Goal: Download file/media

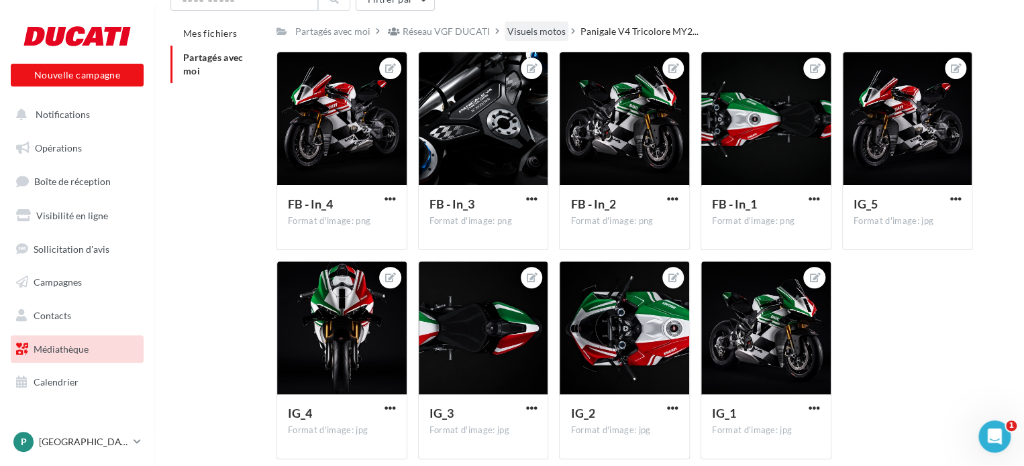
click at [520, 33] on div "Visuels motos" at bounding box center [536, 31] width 58 height 13
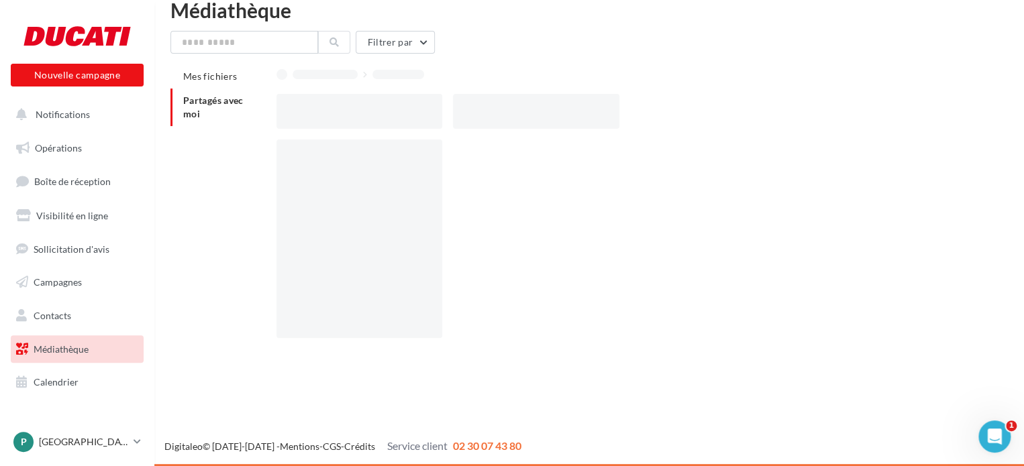
scroll to position [21, 0]
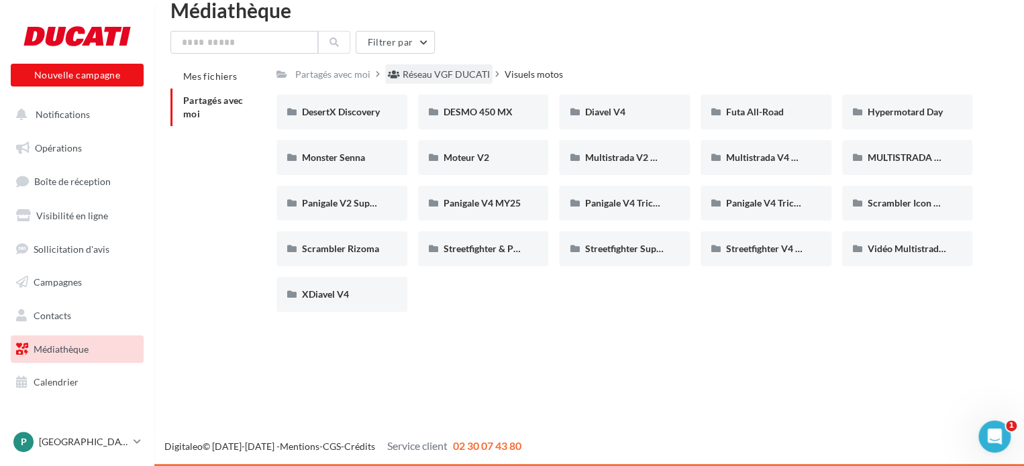
click at [440, 70] on div "Réseau VGF DUCATI" at bounding box center [445, 74] width 87 height 13
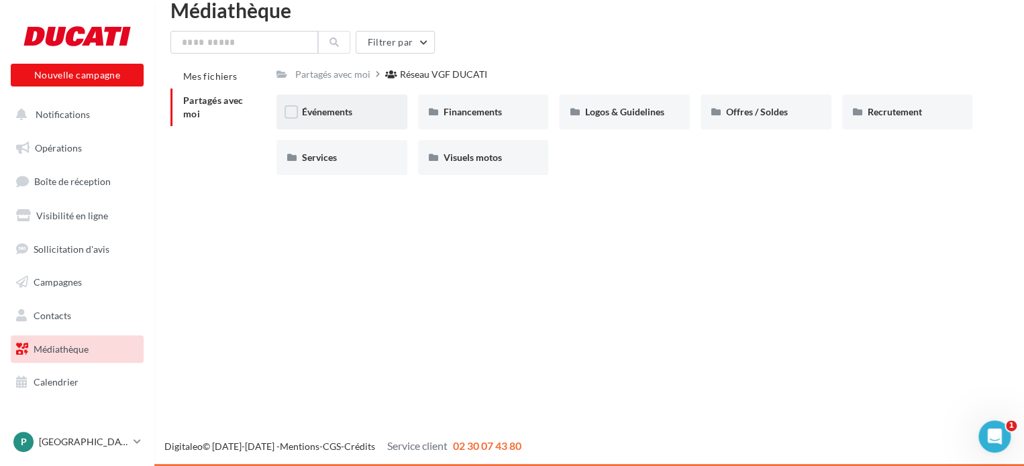
click at [378, 115] on div "Événements" at bounding box center [342, 111] width 80 height 13
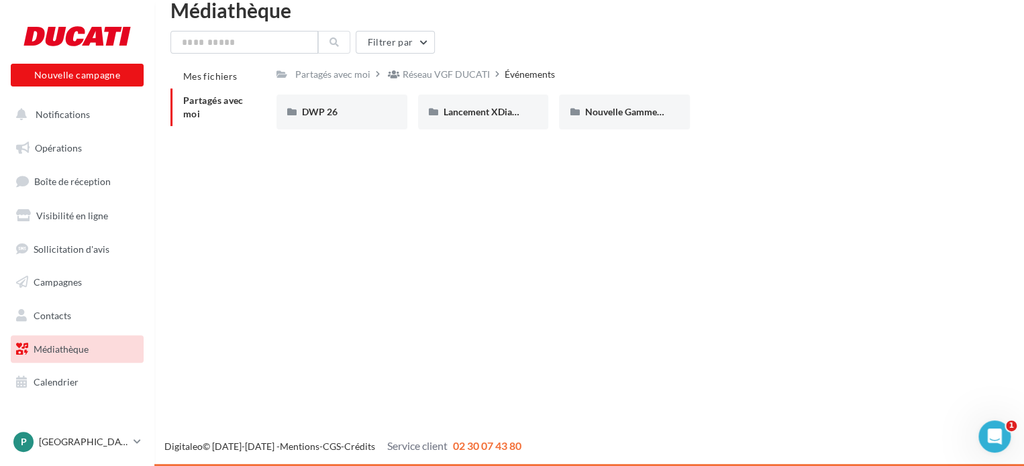
click at [515, 74] on div "Événements" at bounding box center [529, 74] width 50 height 13
click at [595, 118] on div "Nouvelle Gamme V2" at bounding box center [624, 111] width 80 height 13
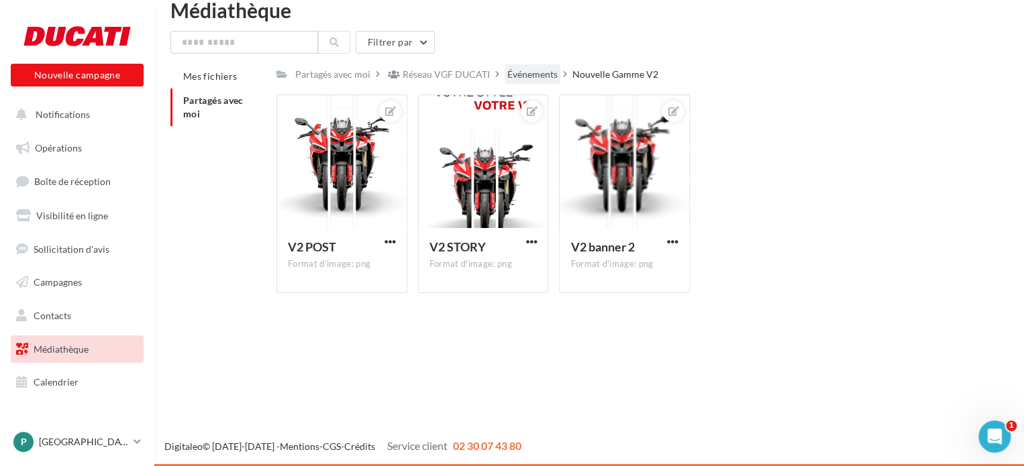
click at [539, 74] on div "Événements" at bounding box center [532, 74] width 50 height 13
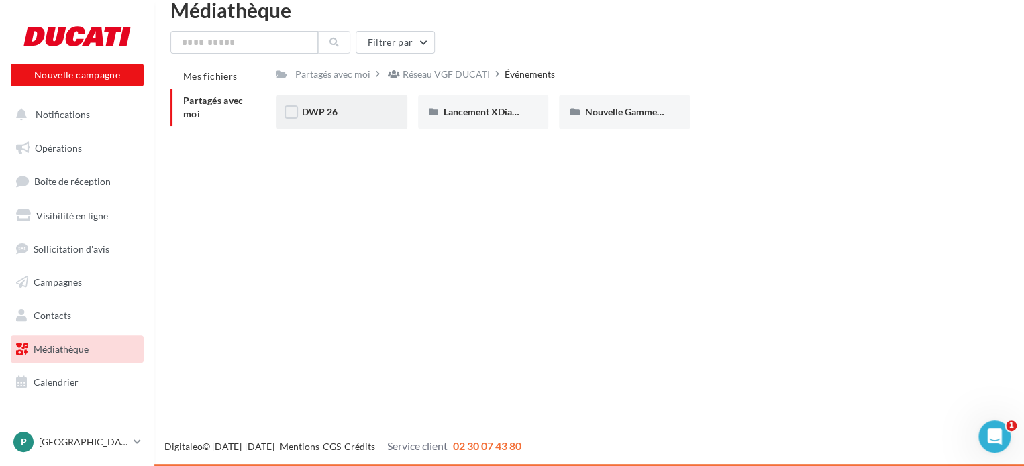
click at [347, 113] on div "DWP 26" at bounding box center [342, 111] width 80 height 13
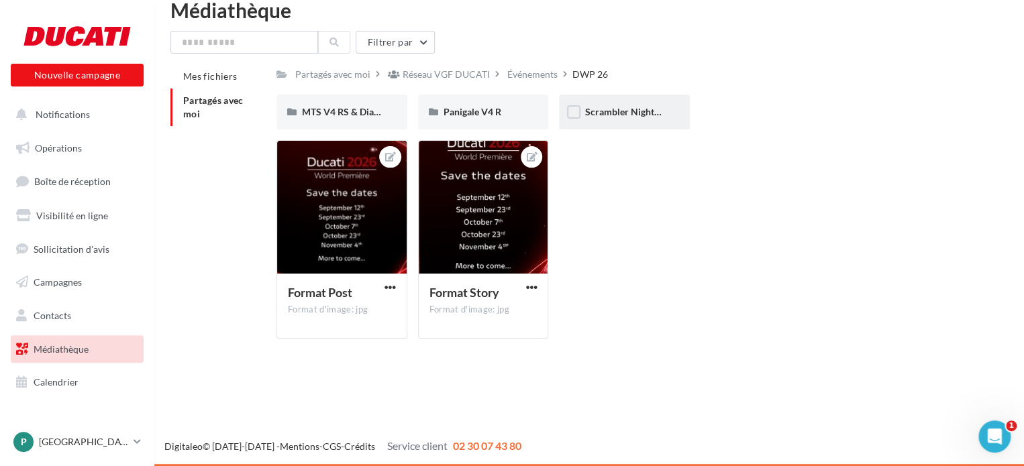
click at [614, 105] on div "Scrambler Nightshift" at bounding box center [624, 111] width 80 height 13
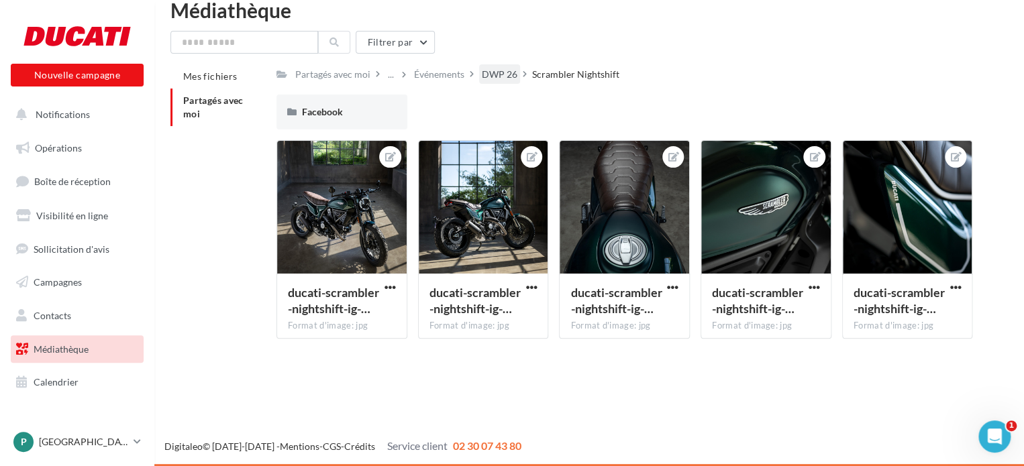
click at [496, 77] on div "DWP 26" at bounding box center [500, 74] width 36 height 13
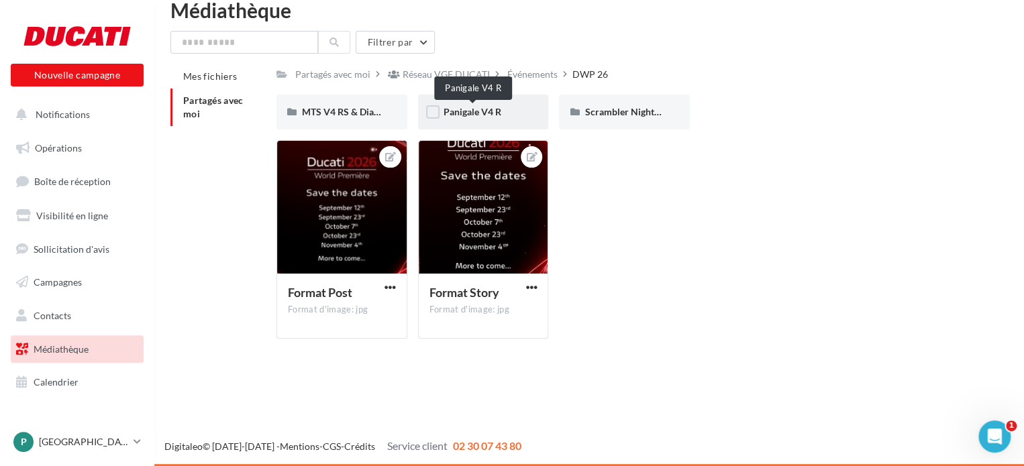
click at [476, 115] on span "Panigale V4 R" at bounding box center [472, 111] width 58 height 11
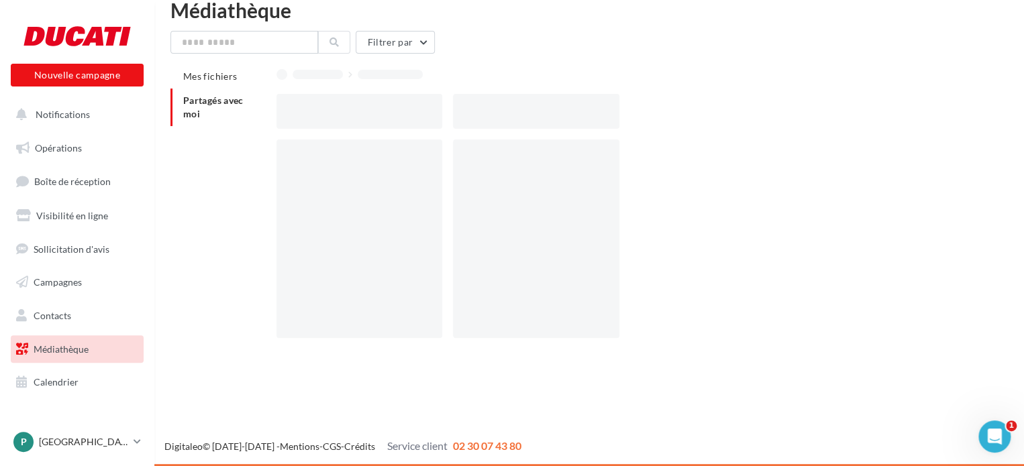
scroll to position [64, 0]
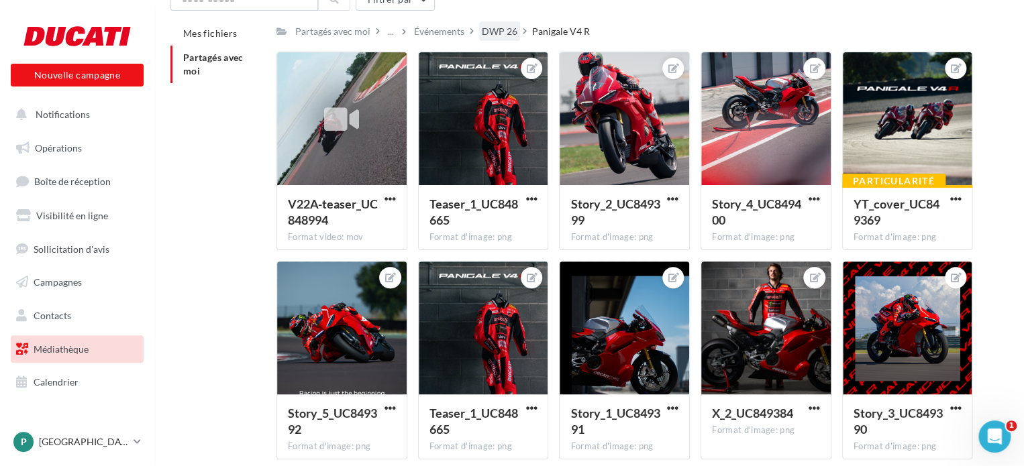
click at [484, 26] on div "DWP 26" at bounding box center [500, 31] width 36 height 13
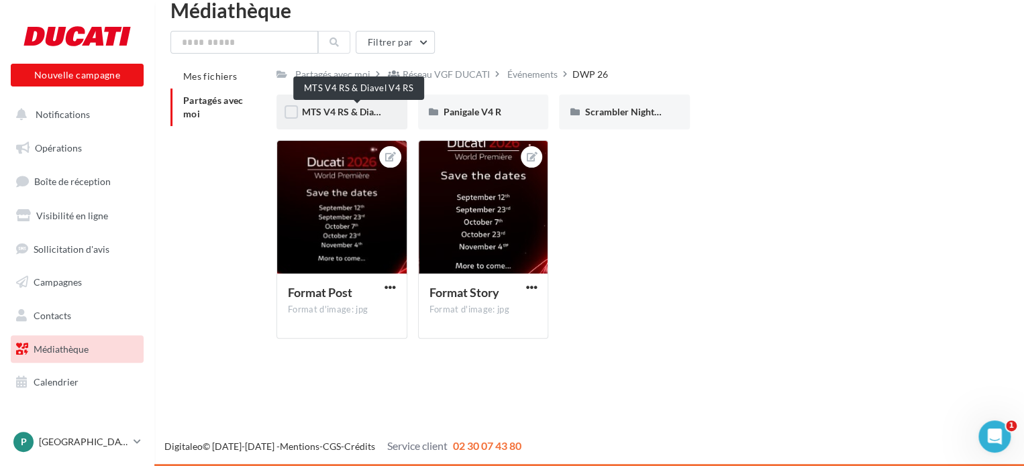
click at [345, 117] on span "MTS V4 RS & Diavel V4 RS" at bounding box center [357, 111] width 111 height 11
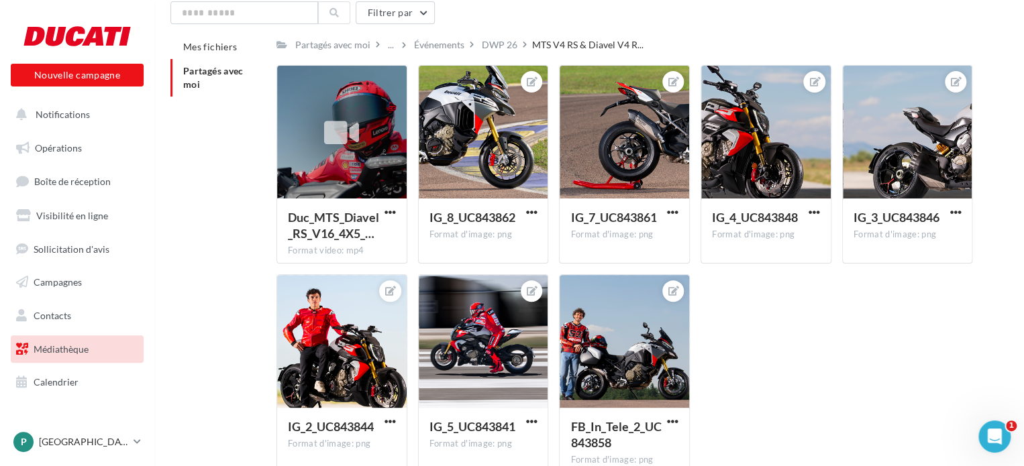
scroll to position [56, 0]
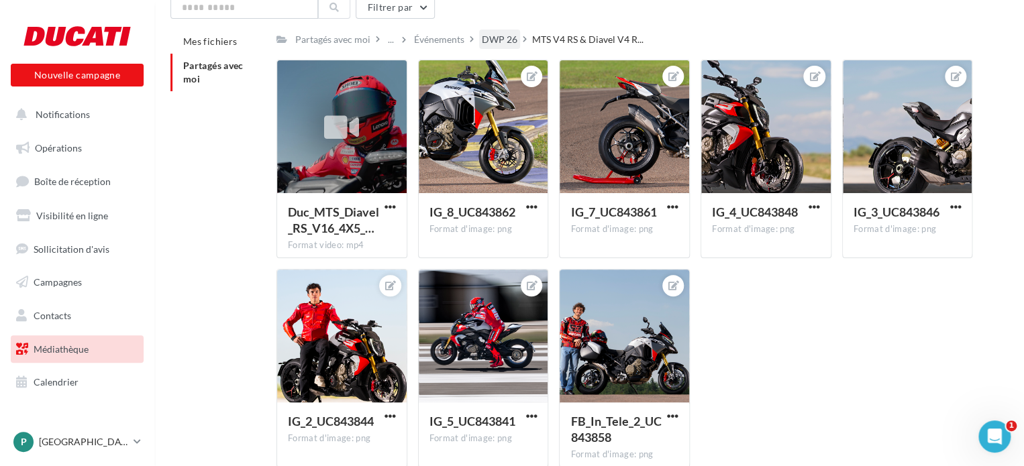
click at [491, 44] on div "DWP 26" at bounding box center [500, 39] width 36 height 13
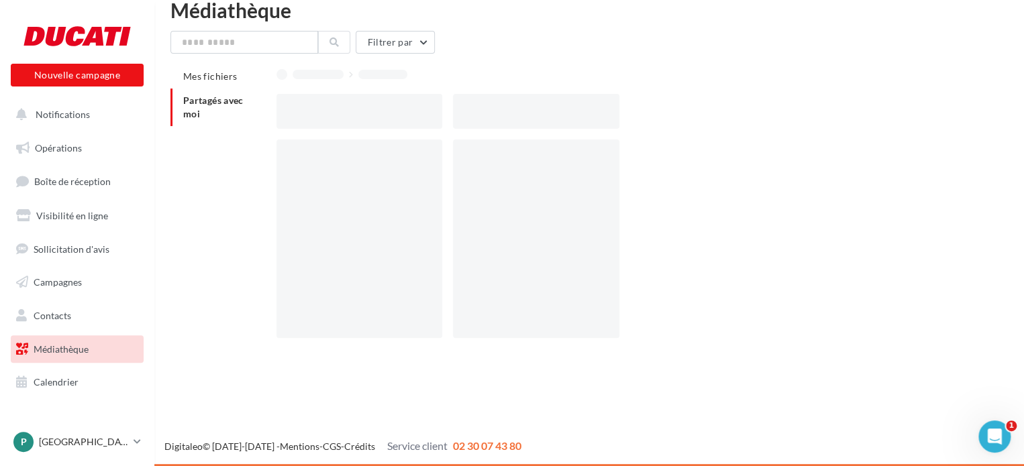
scroll to position [21, 0]
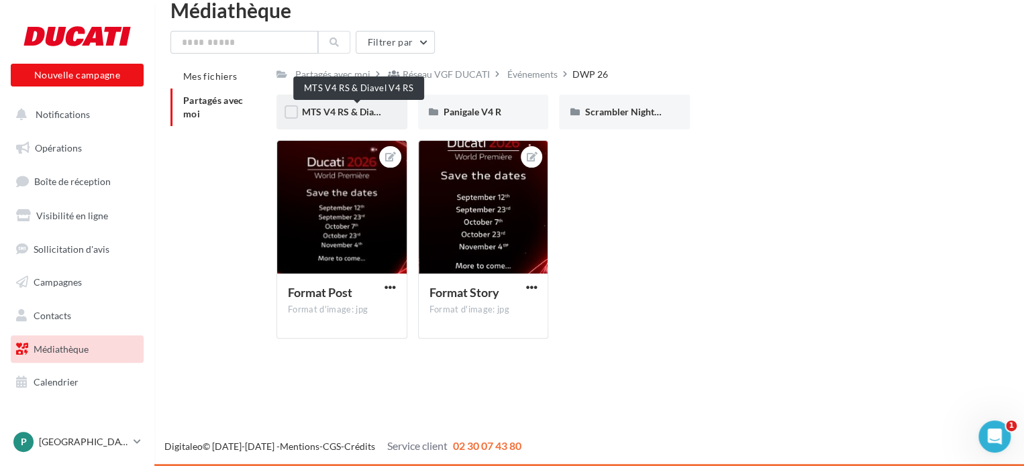
click at [358, 112] on span "MTS V4 RS & Diavel V4 RS" at bounding box center [357, 111] width 111 height 11
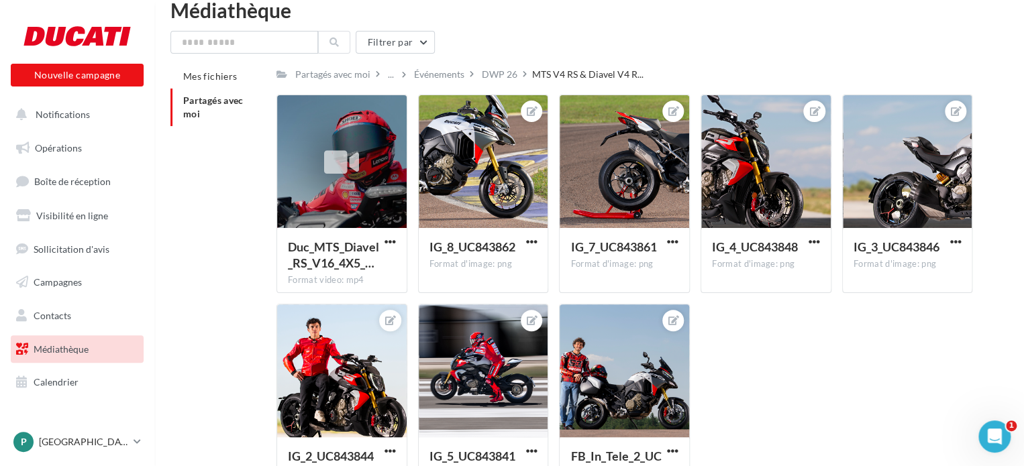
scroll to position [56, 0]
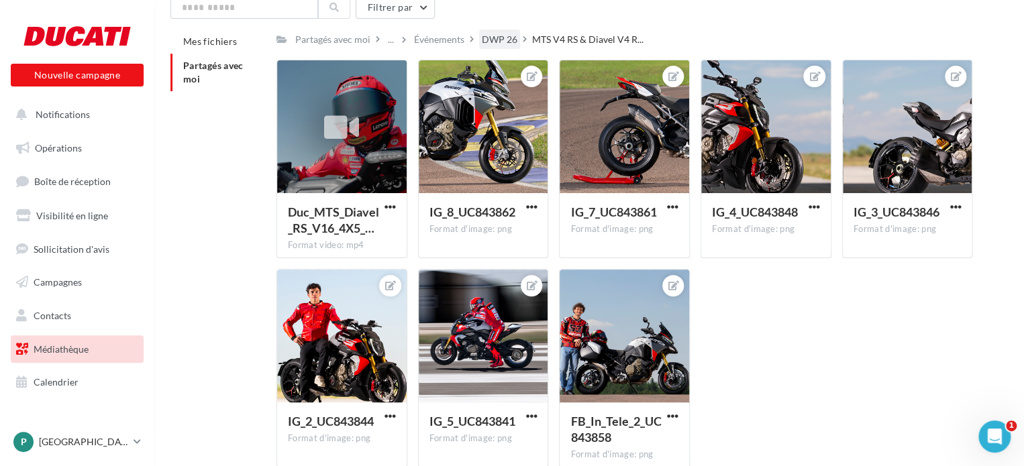
click at [502, 42] on div "DWP 26" at bounding box center [500, 39] width 36 height 13
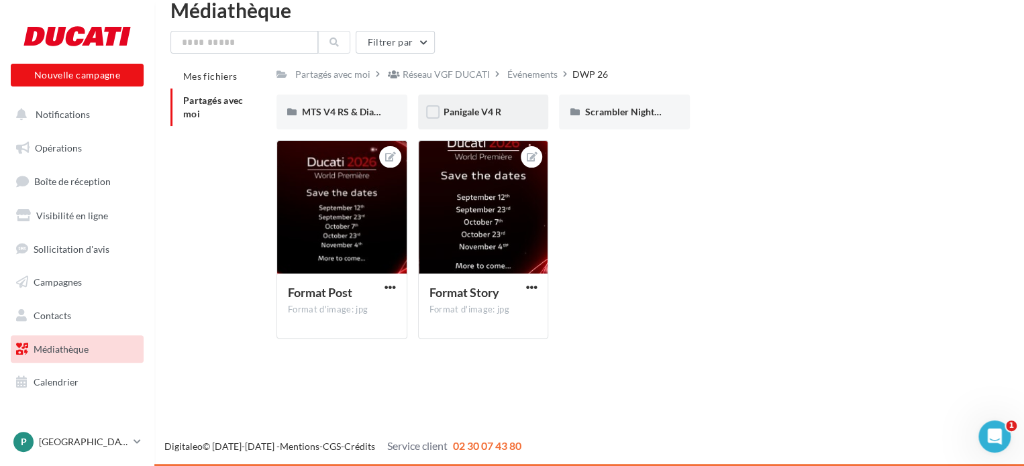
click at [469, 119] on div "Panigale V4 R" at bounding box center [483, 112] width 131 height 35
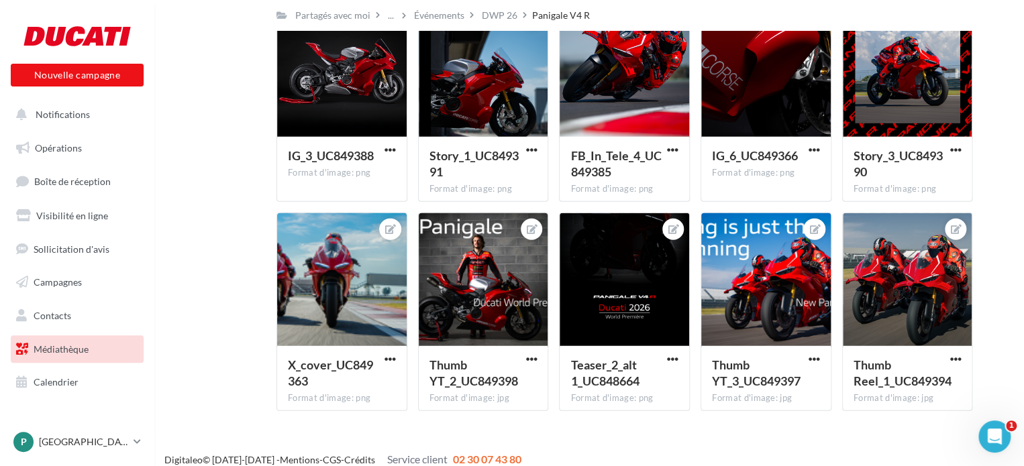
scroll to position [1590, 0]
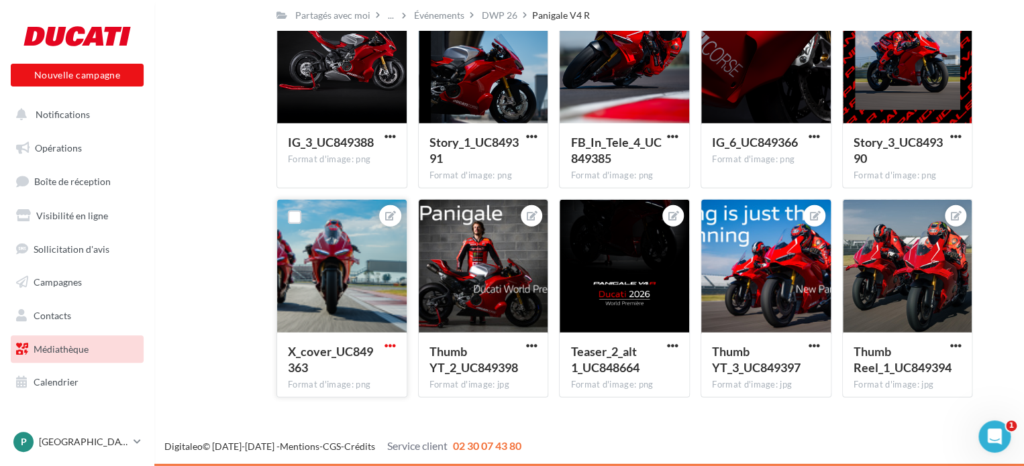
click at [394, 346] on span "button" at bounding box center [389, 345] width 11 height 11
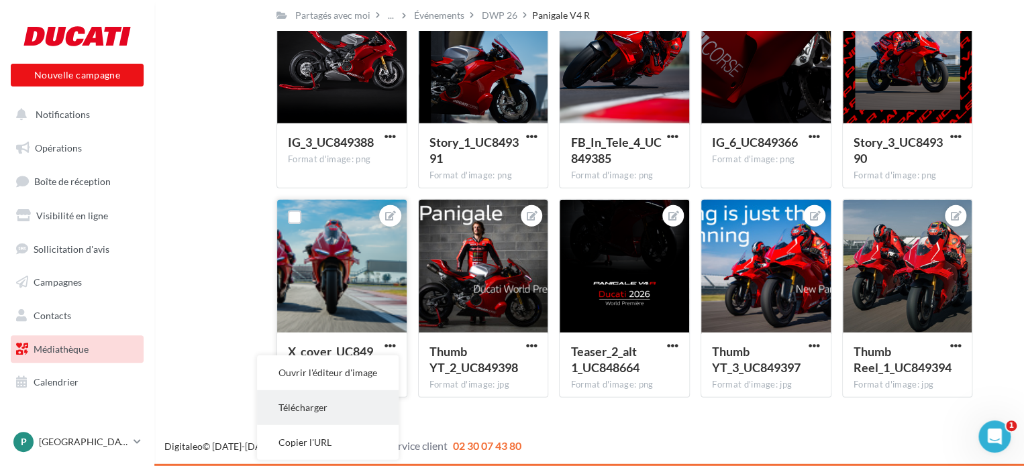
click at [341, 402] on button "Télécharger" at bounding box center [328, 407] width 142 height 35
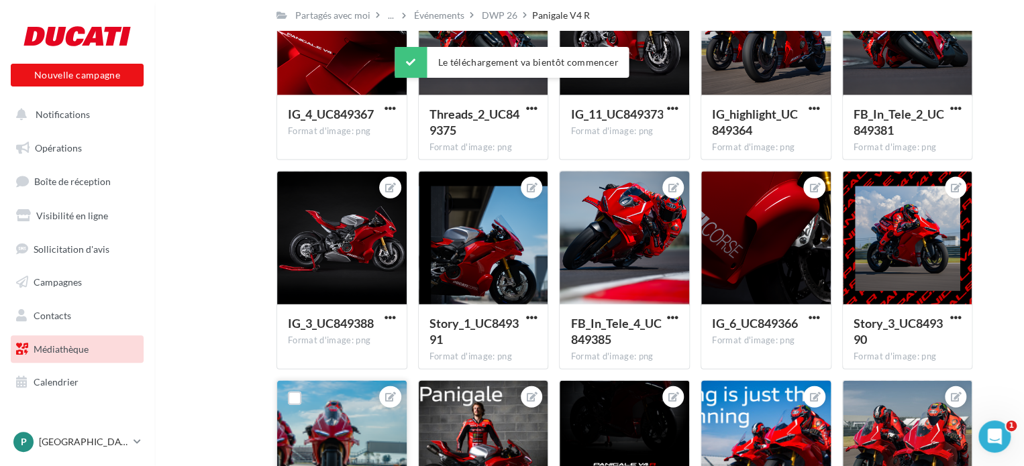
scroll to position [1397, 0]
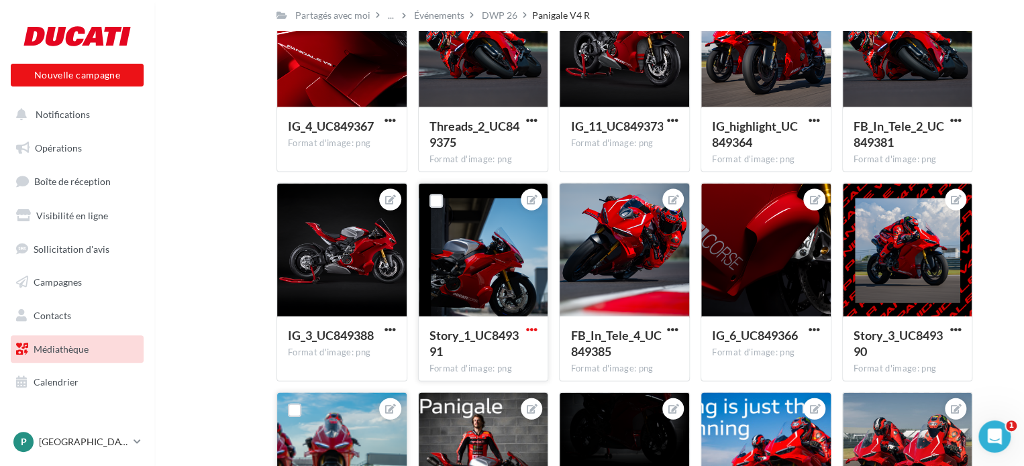
click at [531, 335] on span "button" at bounding box center [530, 329] width 11 height 11
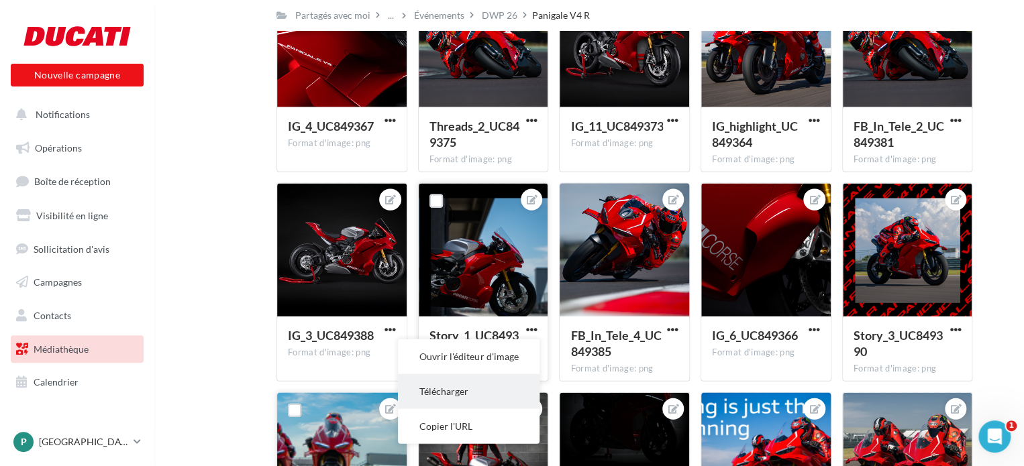
click at [463, 387] on button "Télécharger" at bounding box center [469, 391] width 142 height 35
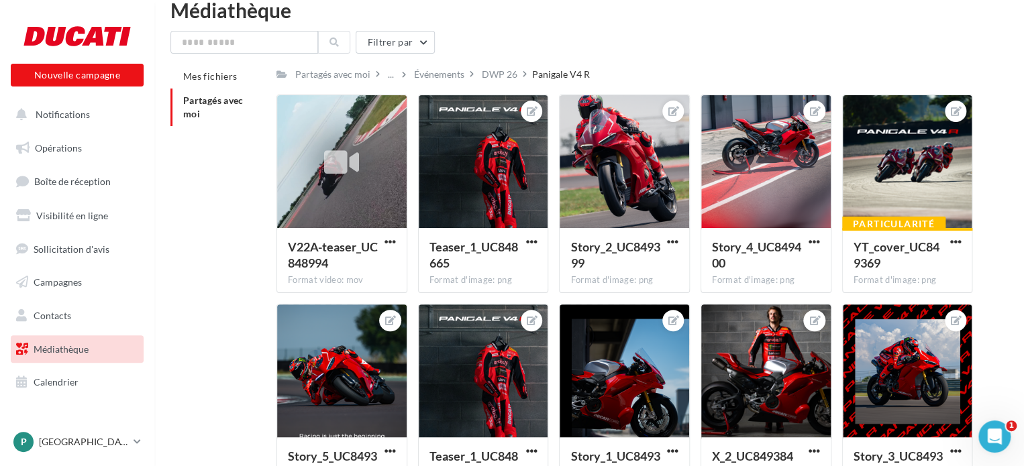
scroll to position [0, 0]
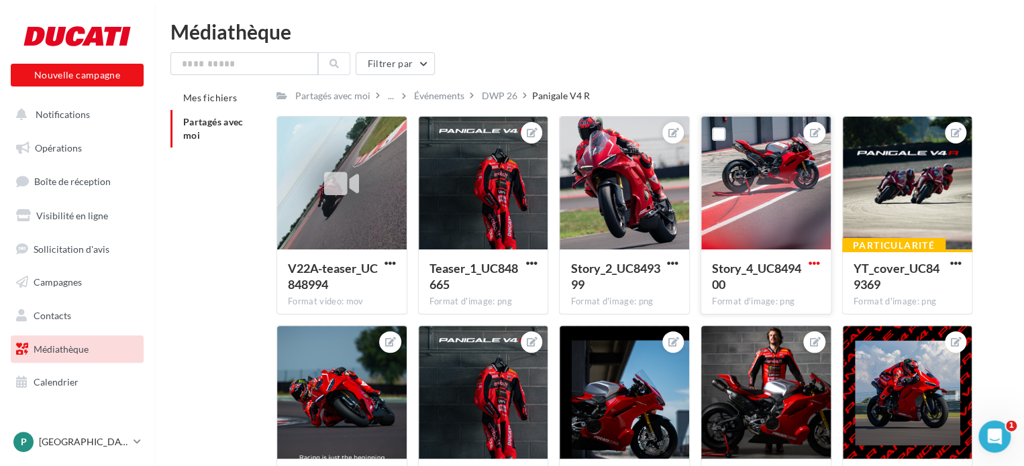
click at [814, 264] on span "button" at bounding box center [813, 263] width 11 height 11
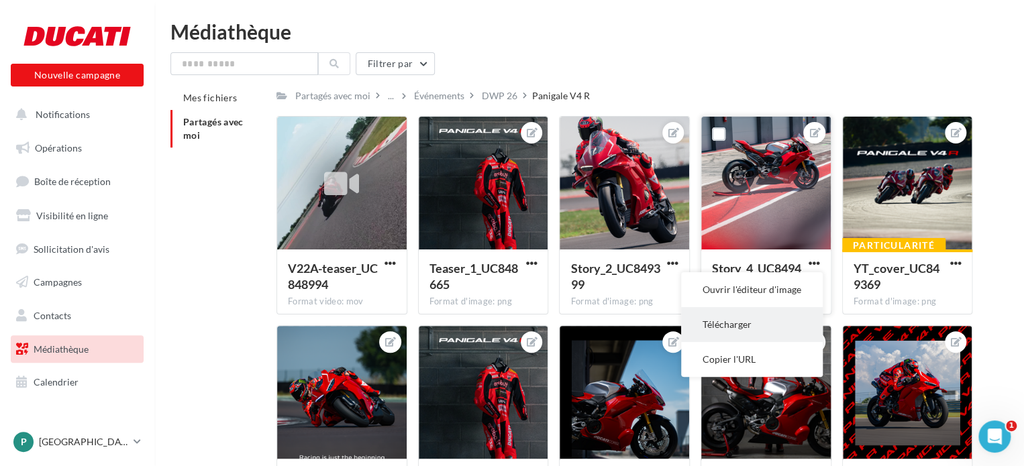
click at [740, 323] on button "Télécharger" at bounding box center [752, 324] width 142 height 35
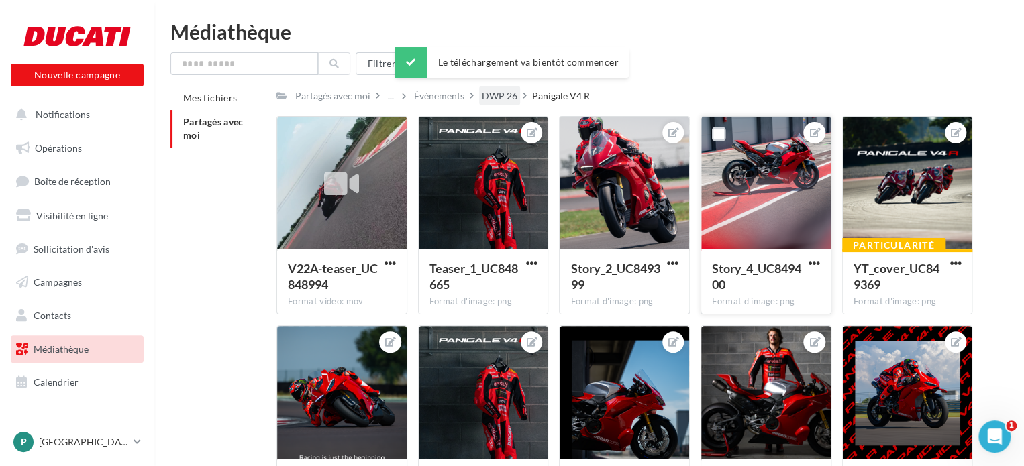
click at [491, 93] on div "DWP 26" at bounding box center [500, 95] width 36 height 13
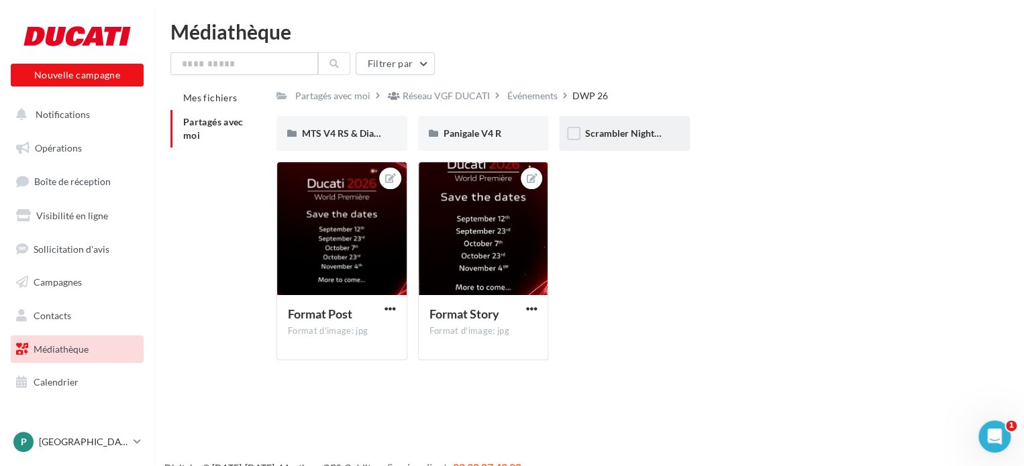
click at [626, 141] on div "Scrambler Nightshift" at bounding box center [624, 133] width 131 height 35
